Goal: Obtain resource: Obtain resource

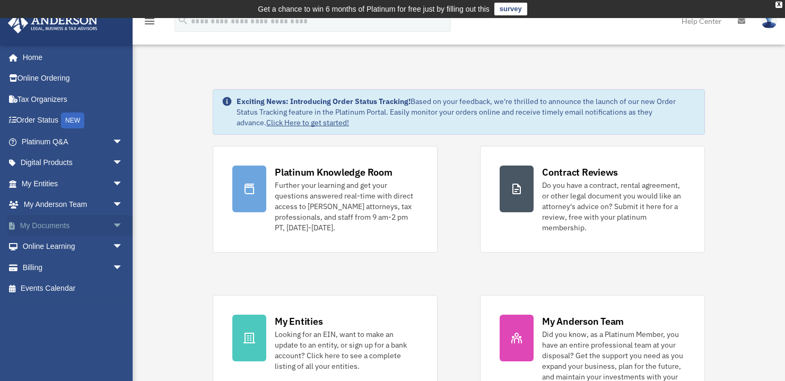
click at [112, 224] on span "arrow_drop_down" at bounding box center [122, 226] width 21 height 22
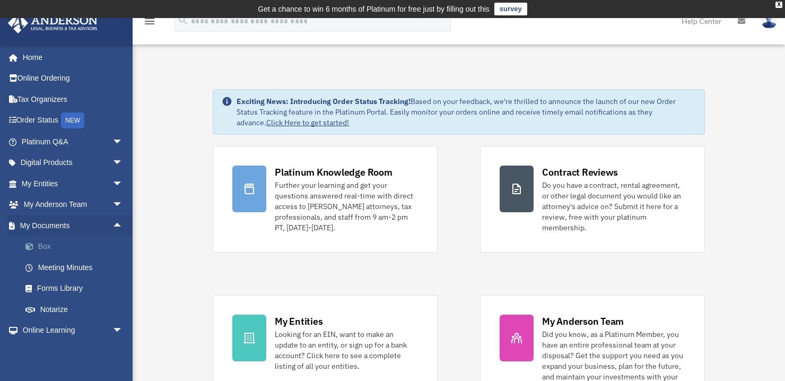
click at [45, 245] on link "Box" at bounding box center [77, 246] width 124 height 21
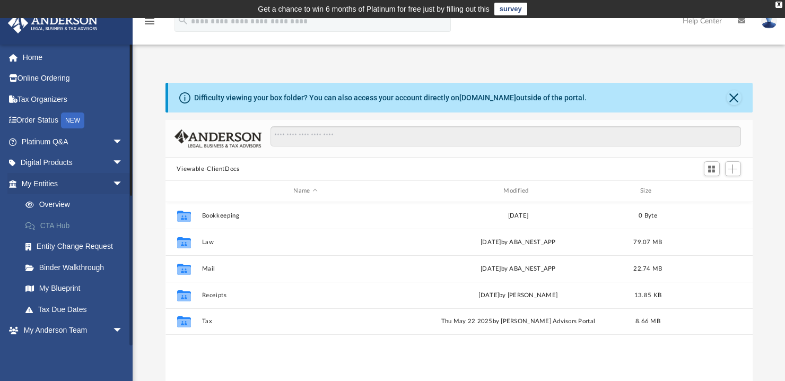
scroll to position [234, 581]
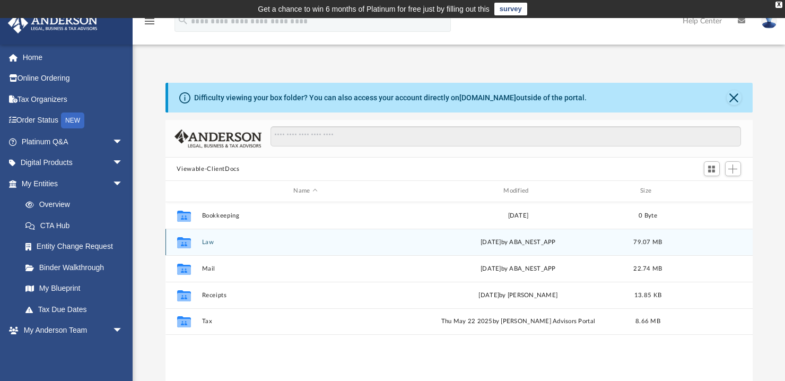
click at [207, 241] on button "Law" at bounding box center [305, 242] width 208 height 7
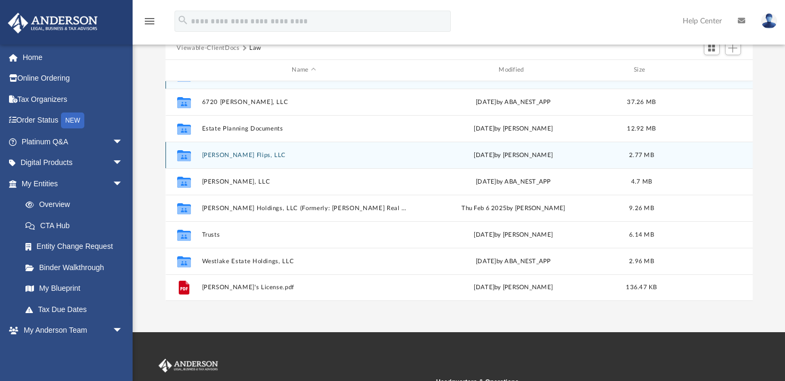
scroll to position [127, 0]
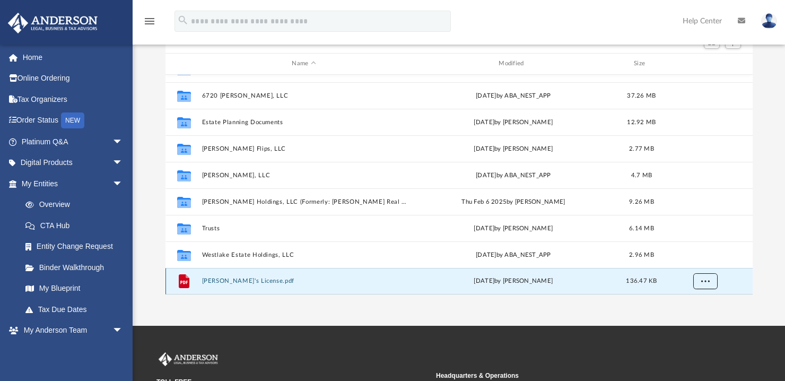
click at [704, 277] on button "More options" at bounding box center [704, 281] width 24 height 16
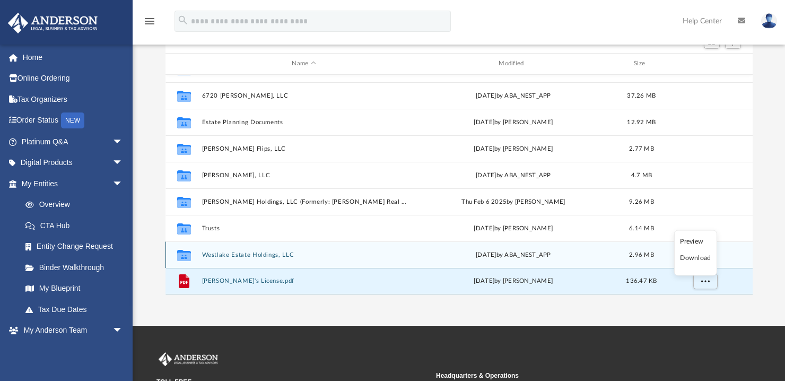
click at [217, 251] on button "Westlake Estate Holdings, LLC" at bounding box center [303, 254] width 205 height 7
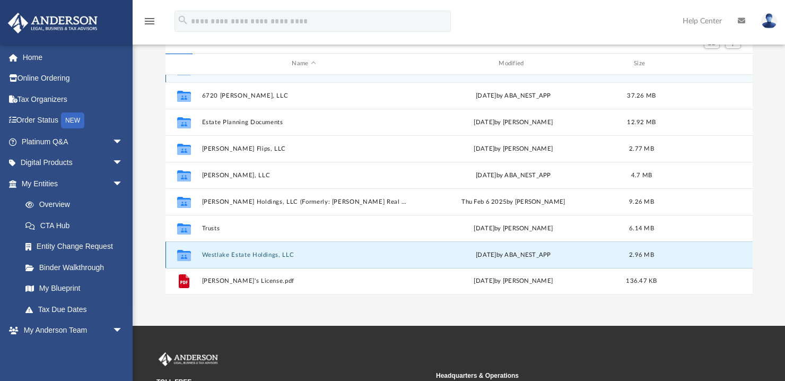
scroll to position [0, 0]
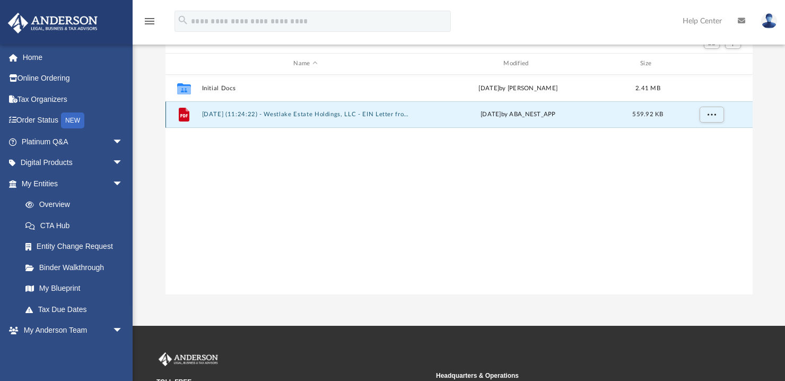
click at [242, 116] on button "[DATE] (11:24:22) - Westlake Estate Holdings, LLC - EIN Letter from IRS.pdf" at bounding box center [305, 114] width 208 height 7
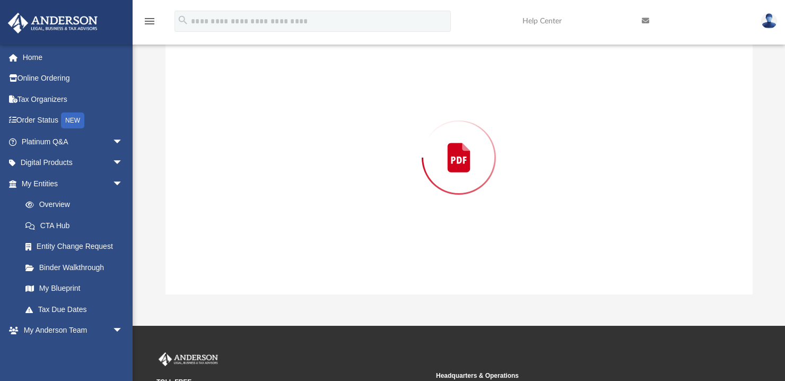
scroll to position [120, 0]
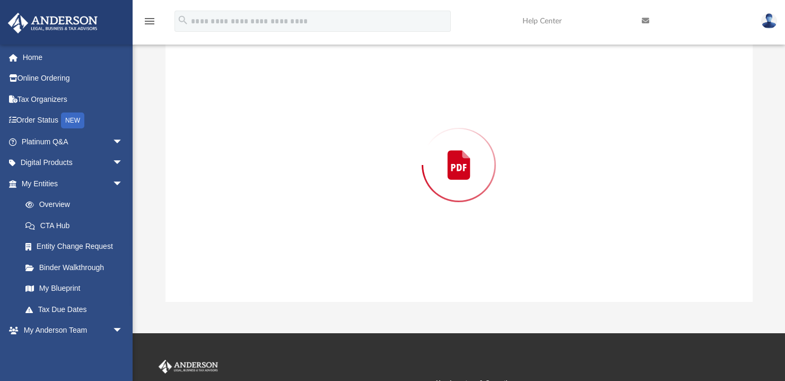
click at [242, 116] on div "Preview" at bounding box center [458, 165] width 587 height 274
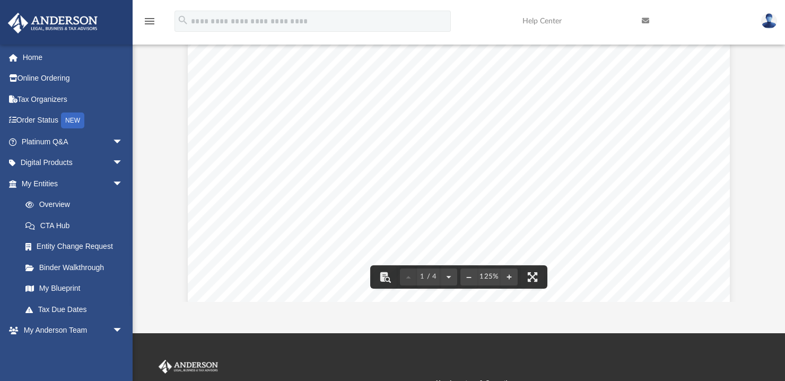
scroll to position [0, 0]
click at [710, 64] on div "Page 1" at bounding box center [459, 386] width 542 height 700
click at [713, 63] on div "Page 1" at bounding box center [459, 386] width 542 height 700
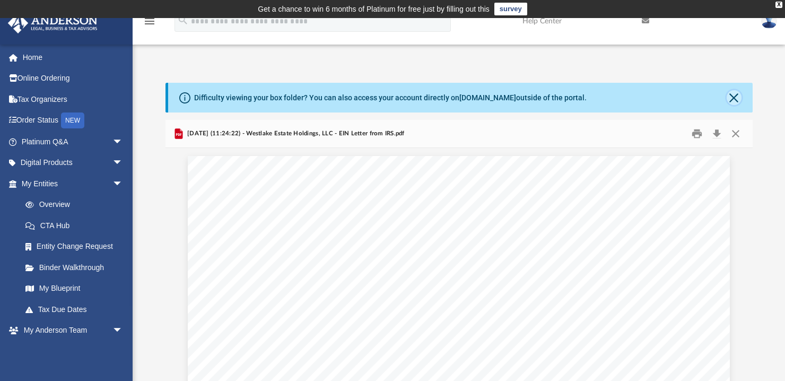
click at [734, 96] on button "Close" at bounding box center [733, 97] width 15 height 15
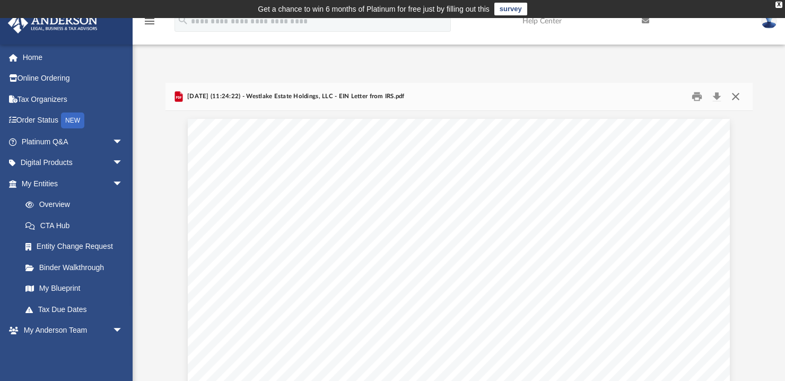
click at [734, 95] on button "Close" at bounding box center [735, 97] width 19 height 16
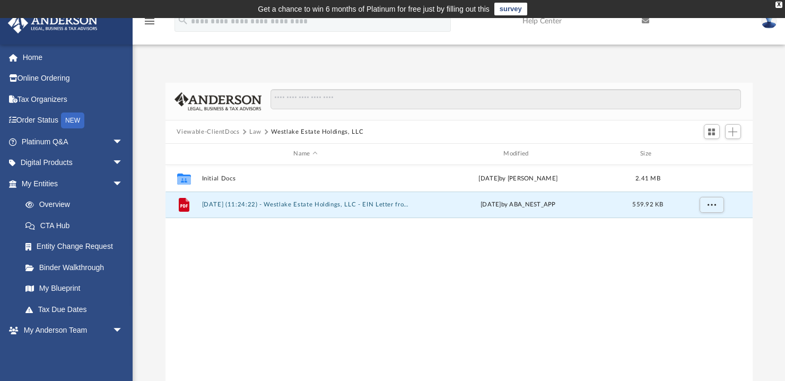
click at [259, 130] on button "Law" at bounding box center [255, 132] width 12 height 10
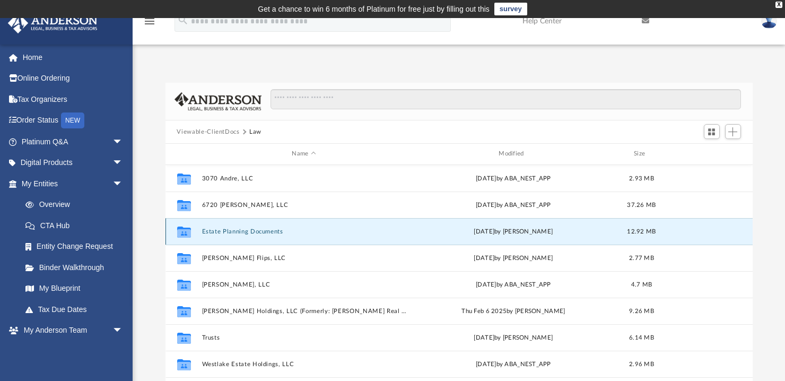
click at [225, 233] on button "Estate Planning Documents" at bounding box center [303, 231] width 205 height 7
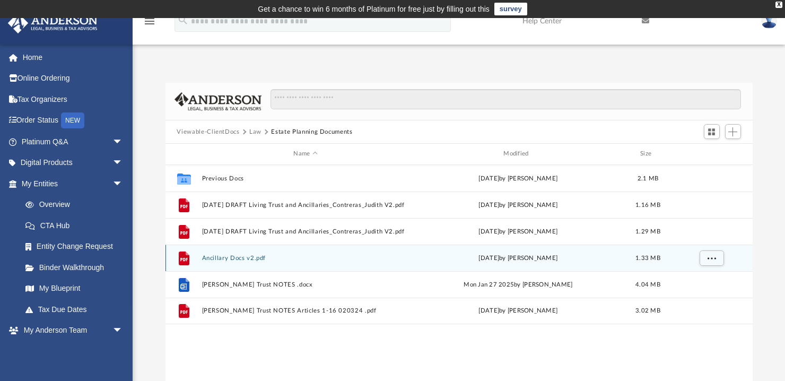
click at [223, 256] on button "Ancillary Docs v2.pdf" at bounding box center [305, 257] width 208 height 7
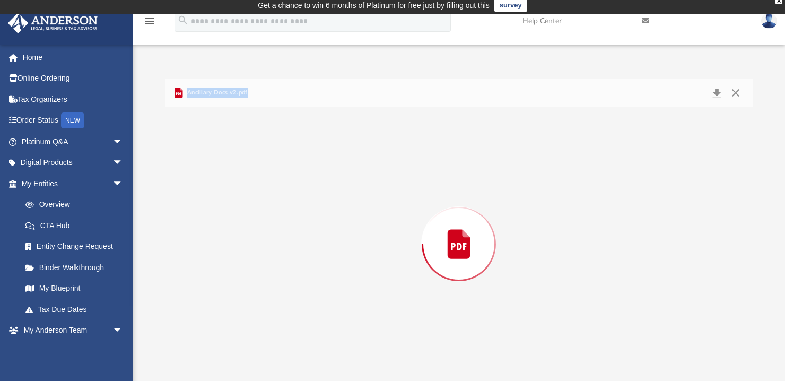
scroll to position [4295, 0]
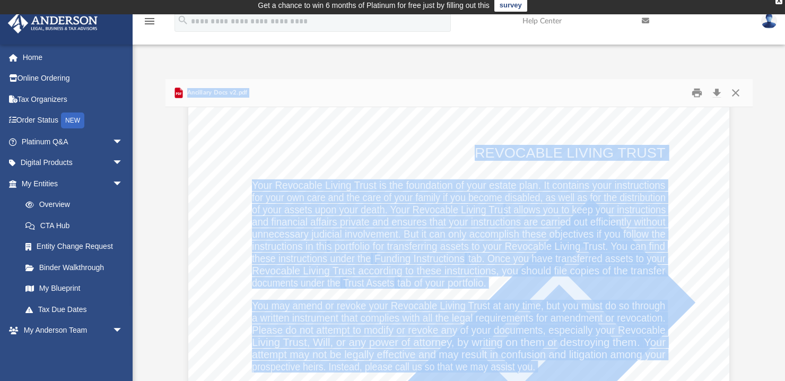
scroll to position [5058, 0]
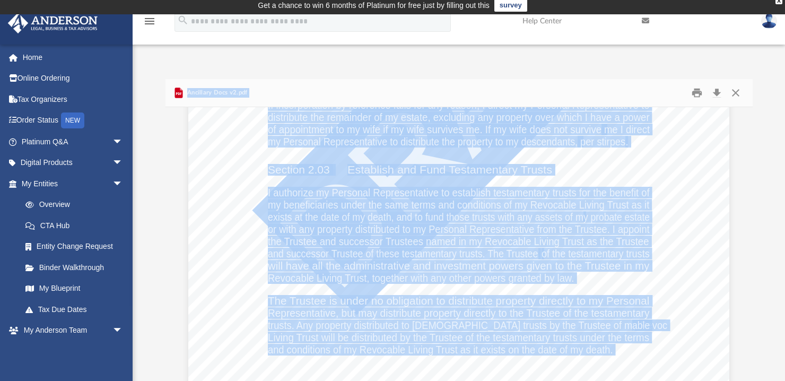
scroll to position [7815, 0]
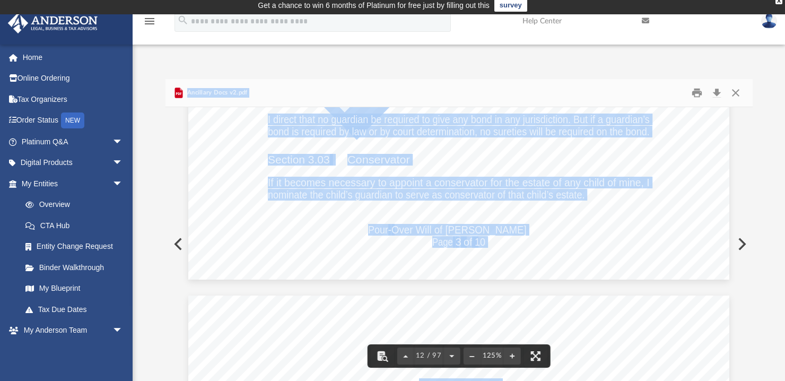
scroll to position [8663, 0]
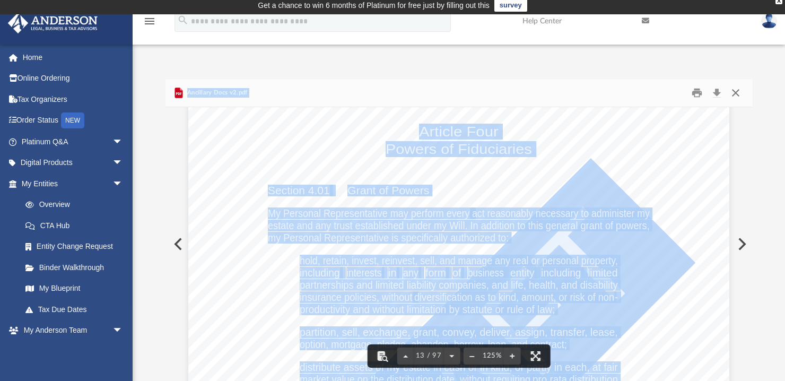
click at [730, 92] on button "Close" at bounding box center [735, 93] width 19 height 16
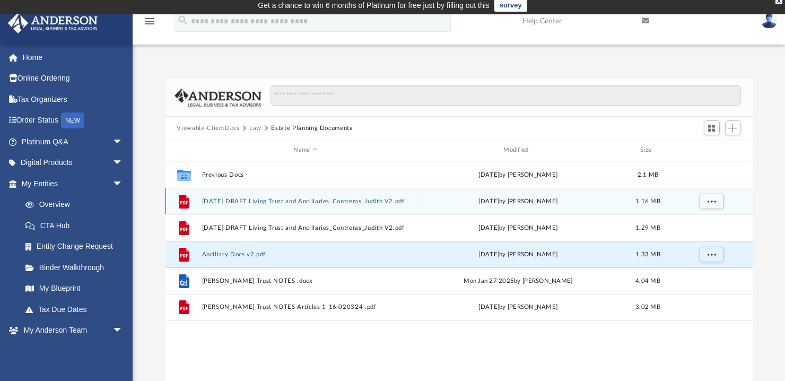
click at [262, 204] on button "[DATE] DRAFT Living Trust and Ancillaries_Contreras_Judith V2.pdf" at bounding box center [305, 201] width 208 height 7
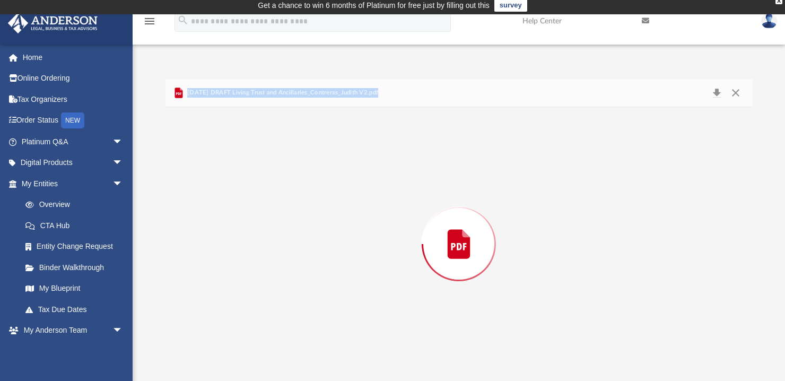
click at [262, 204] on div "Preview" at bounding box center [458, 244] width 587 height 274
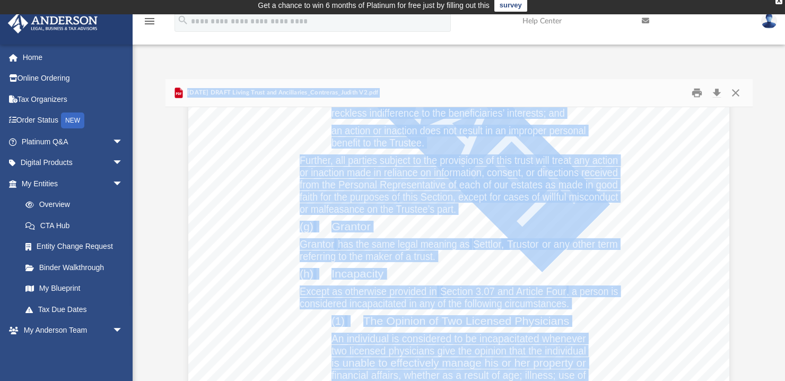
scroll to position [66743, 0]
